Goal: Information Seeking & Learning: Learn about a topic

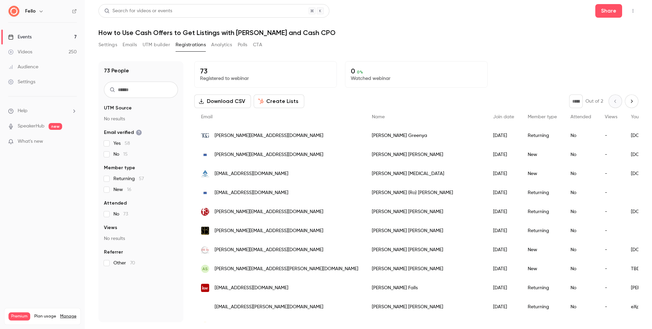
scroll to position [515, 0]
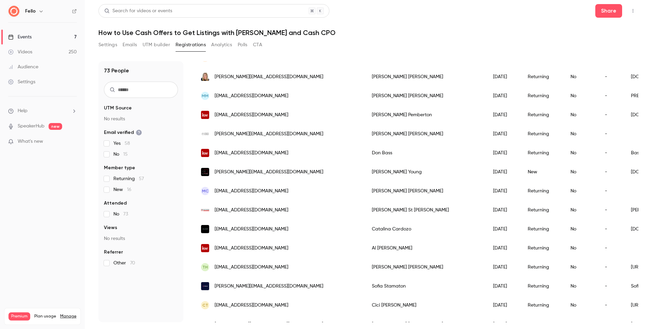
click at [60, 53] on link "Videos 250" at bounding box center [42, 51] width 85 height 15
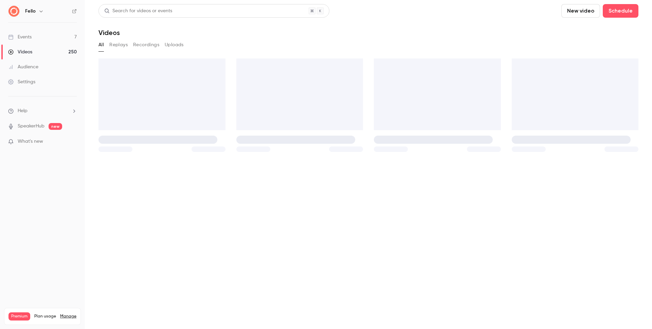
click at [49, 38] on link "Events 7" at bounding box center [42, 37] width 85 height 15
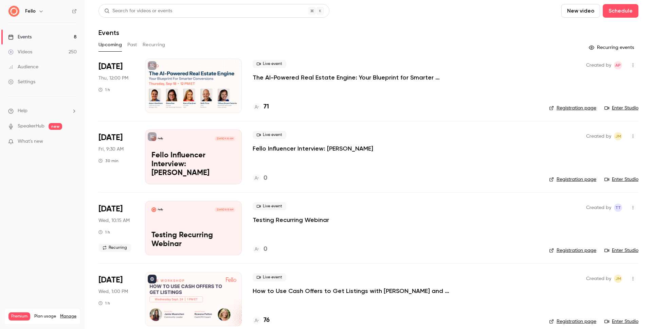
click at [61, 52] on link "Videos 250" at bounding box center [42, 51] width 85 height 15
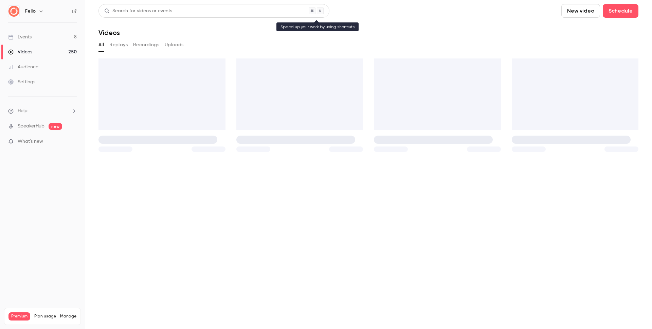
click at [133, 12] on div "Search for videos or events" at bounding box center [138, 10] width 68 height 7
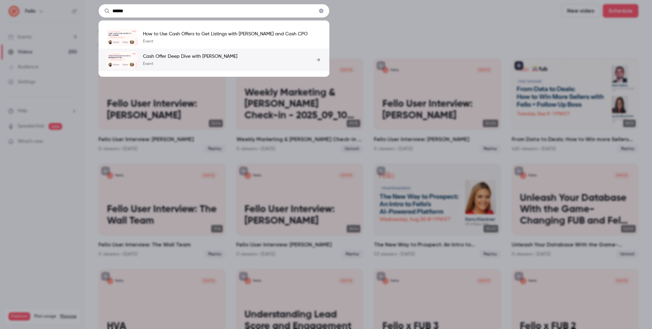
type input "******"
click at [181, 68] on link "Cash Offer Deep Dive with [PERSON_NAME] Event" at bounding box center [214, 59] width 214 height 17
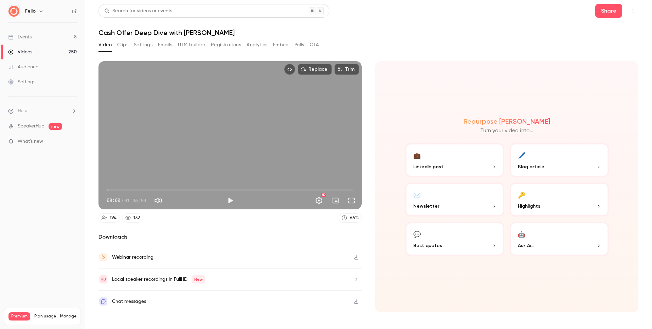
click at [217, 45] on button "Registrations" at bounding box center [226, 44] width 30 height 11
